Goal: Navigation & Orientation: Find specific page/section

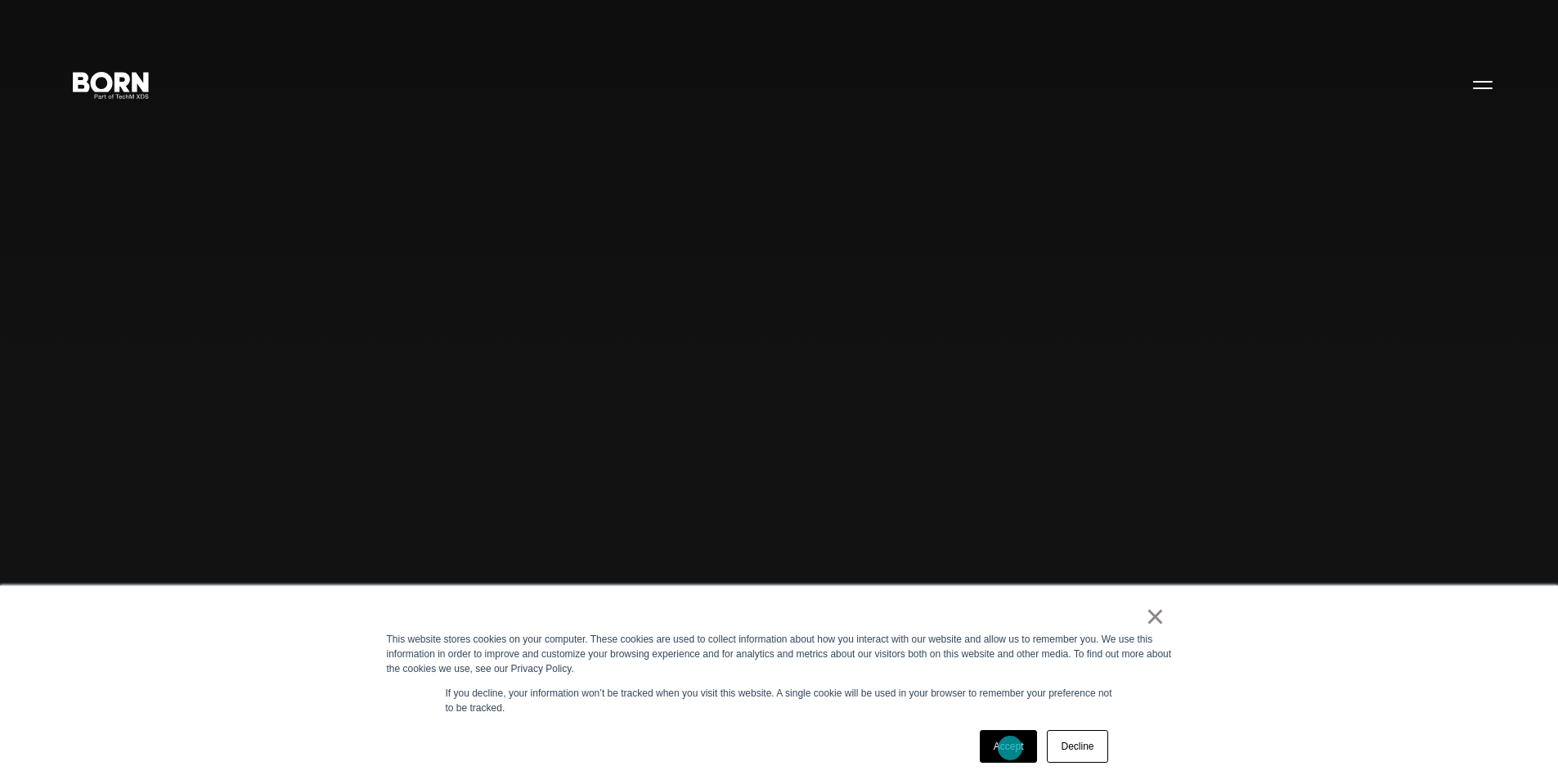
click at [1011, 751] on link "Accept" at bounding box center [1009, 746] width 58 height 32
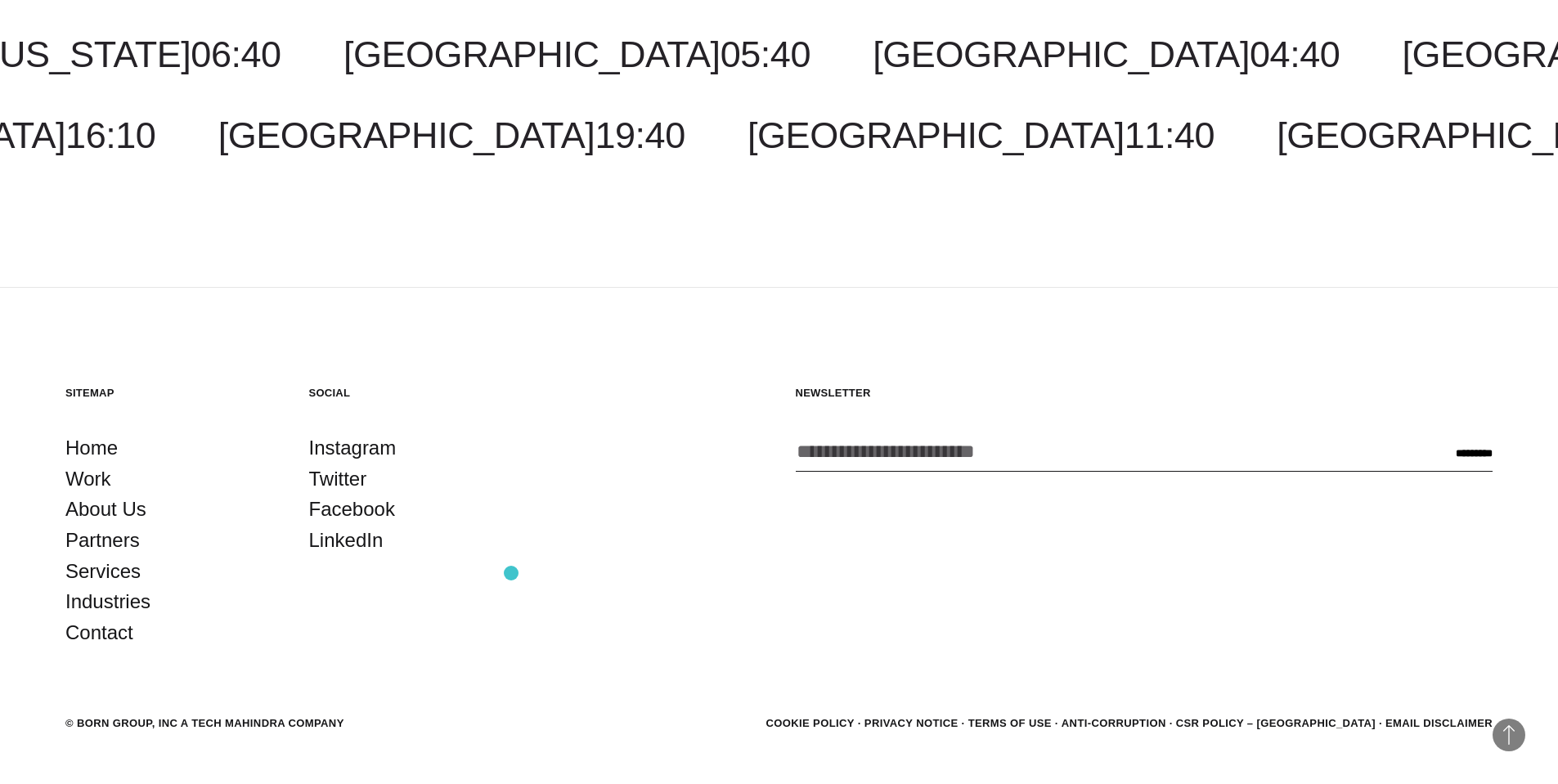
scroll to position [5353, 0]
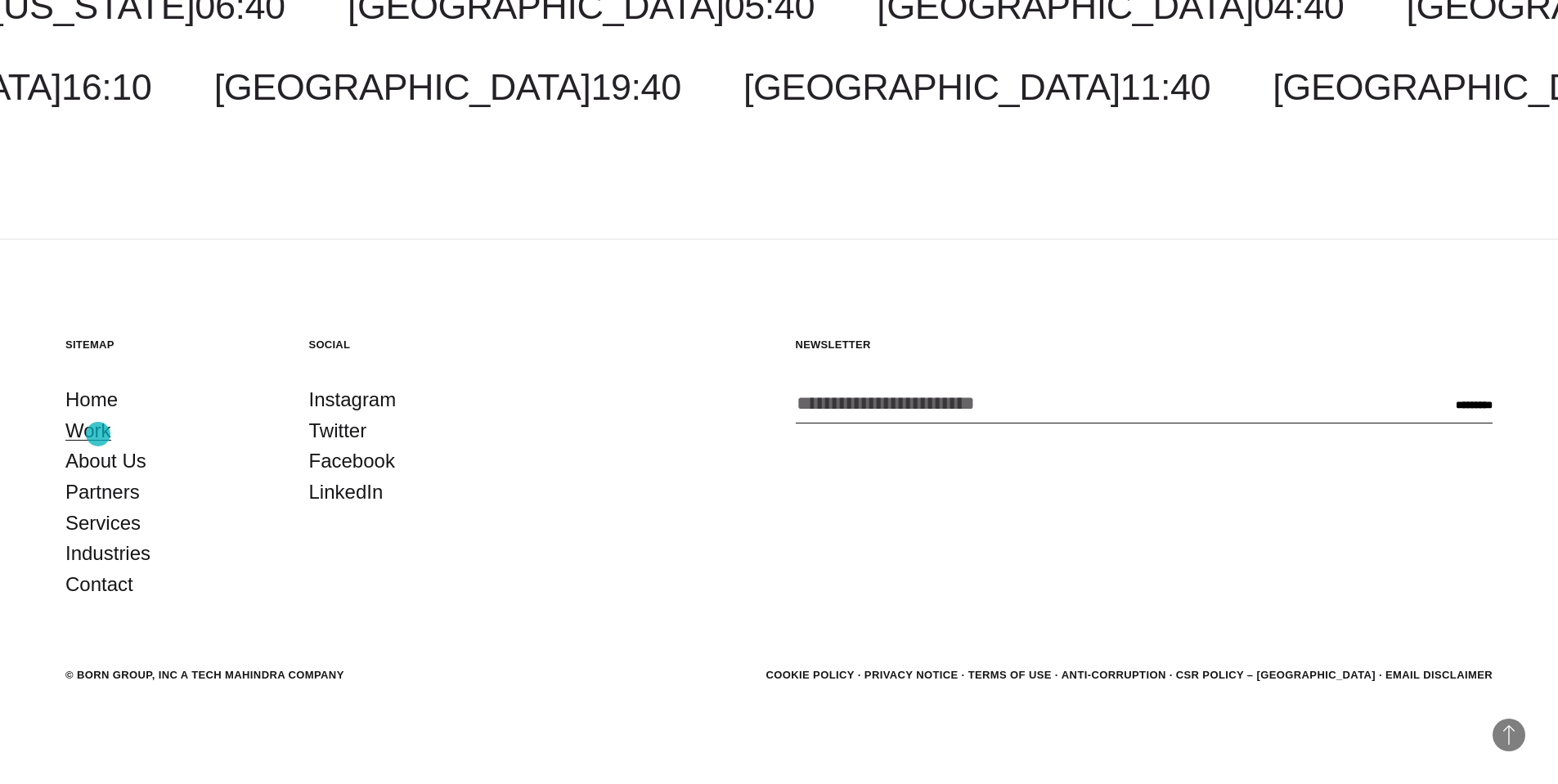
click at [98, 434] on link "Work" at bounding box center [89, 431] width 46 height 31
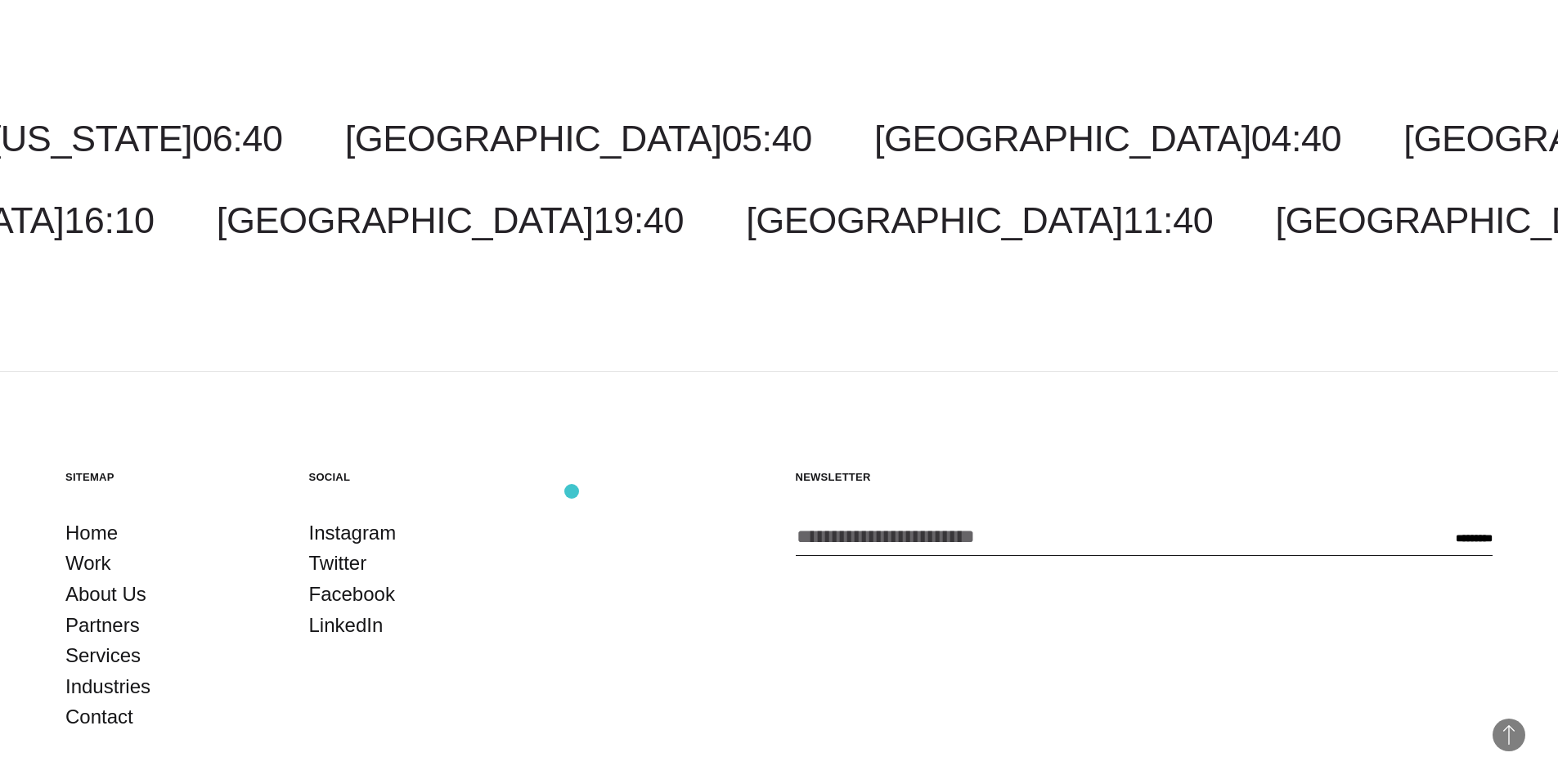
scroll to position [5960, 0]
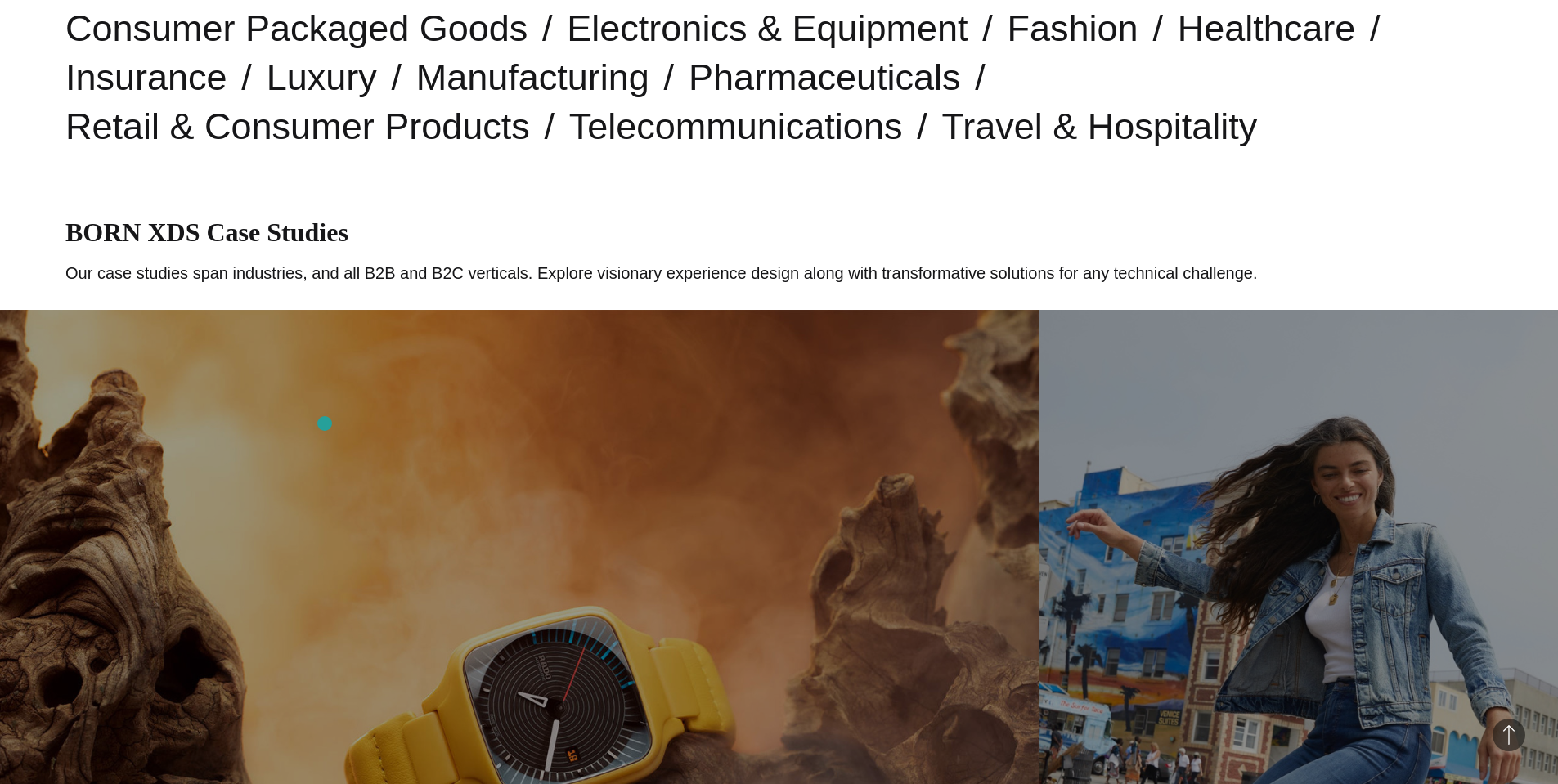
scroll to position [317, 0]
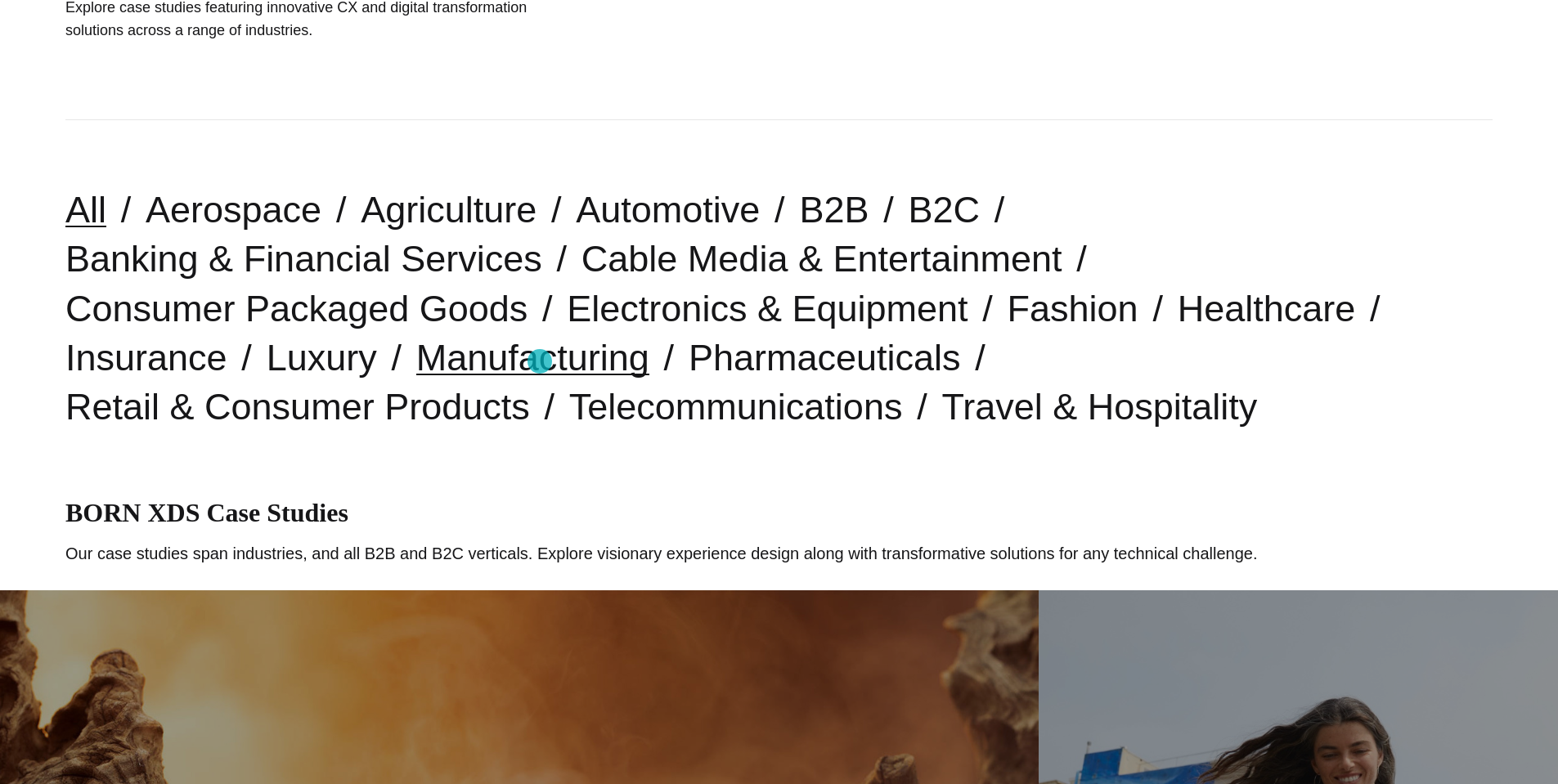
click at [540, 363] on link "Manufacturing" at bounding box center [532, 357] width 233 height 42
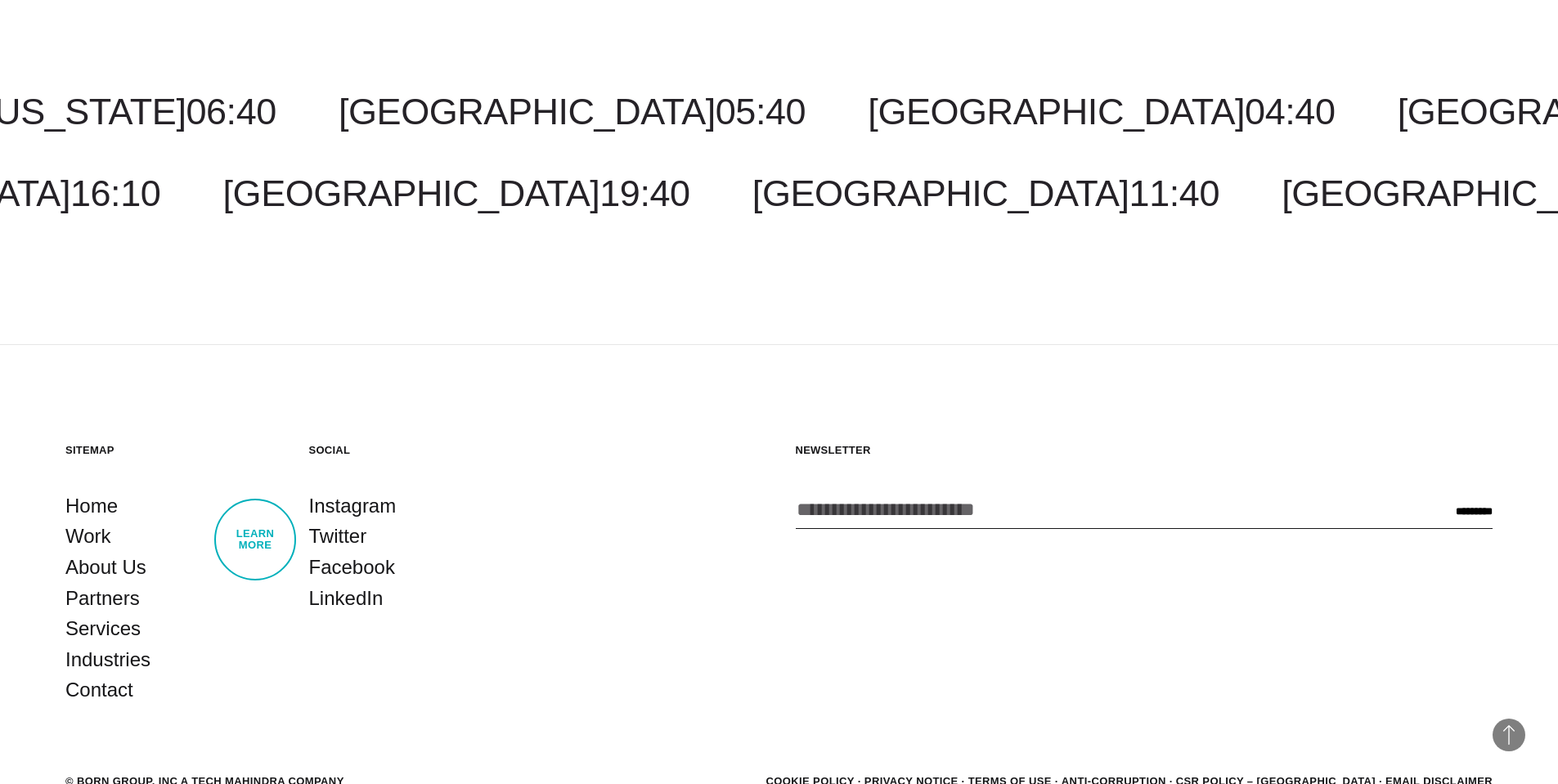
scroll to position [5960, 0]
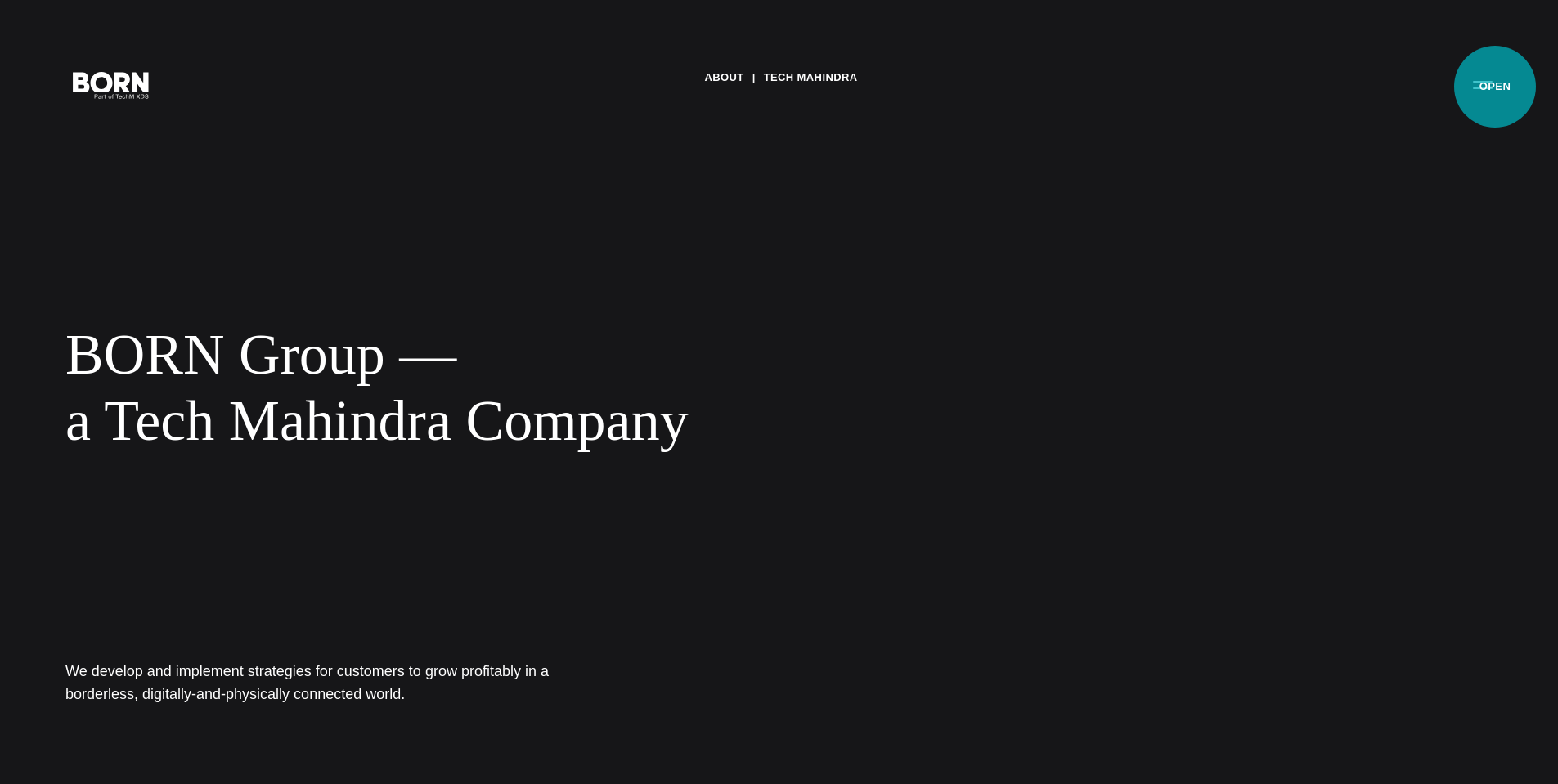
click at [1495, 87] on button "Primary Menu" at bounding box center [1483, 84] width 39 height 34
